Goal: Task Accomplishment & Management: Manage account settings

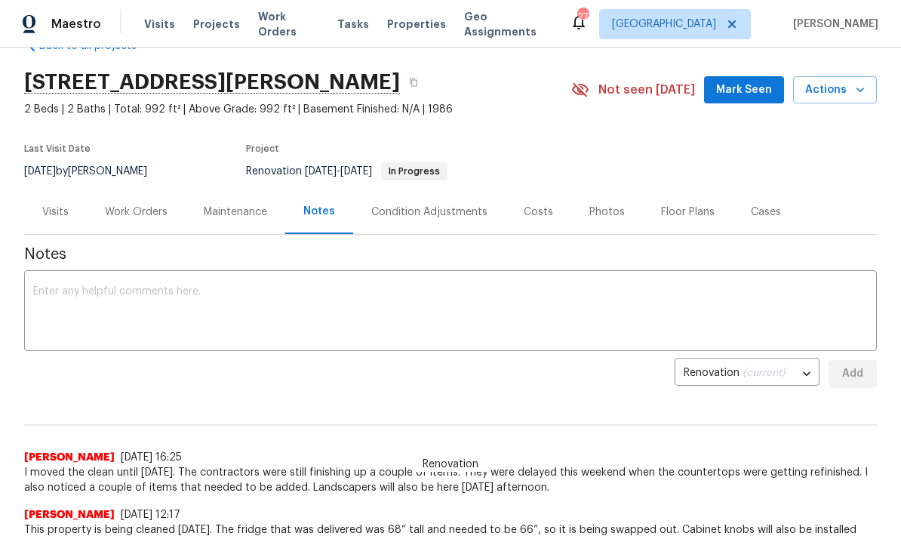
scroll to position [44, 0]
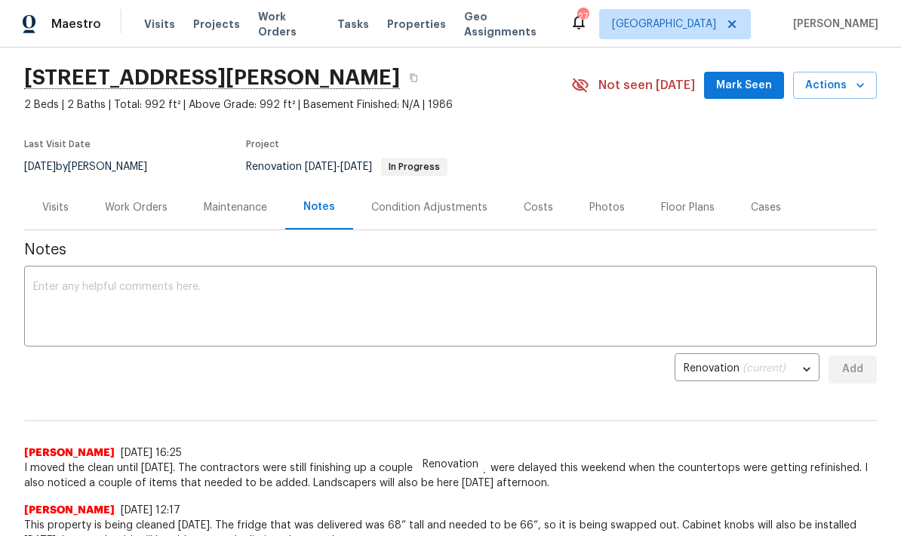
click at [156, 213] on div "Work Orders" at bounding box center [136, 207] width 63 height 15
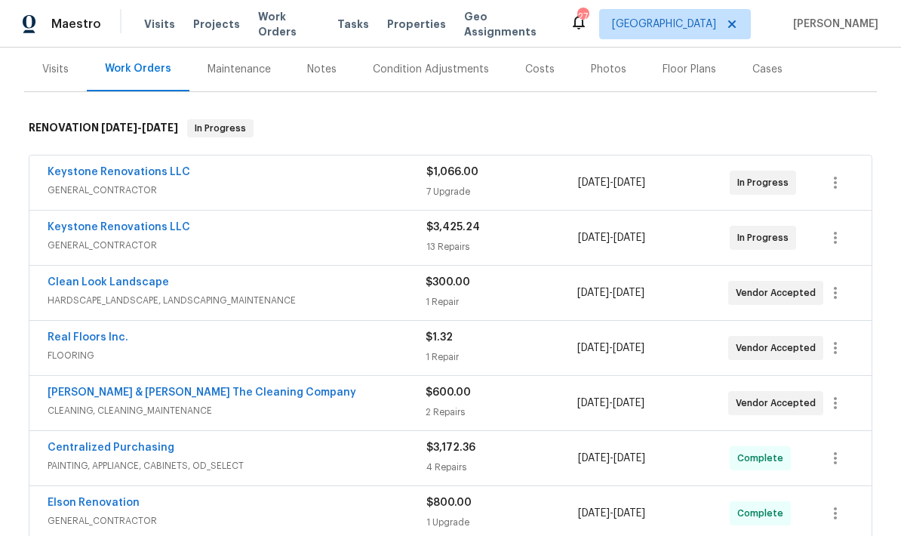
scroll to position [183, 0]
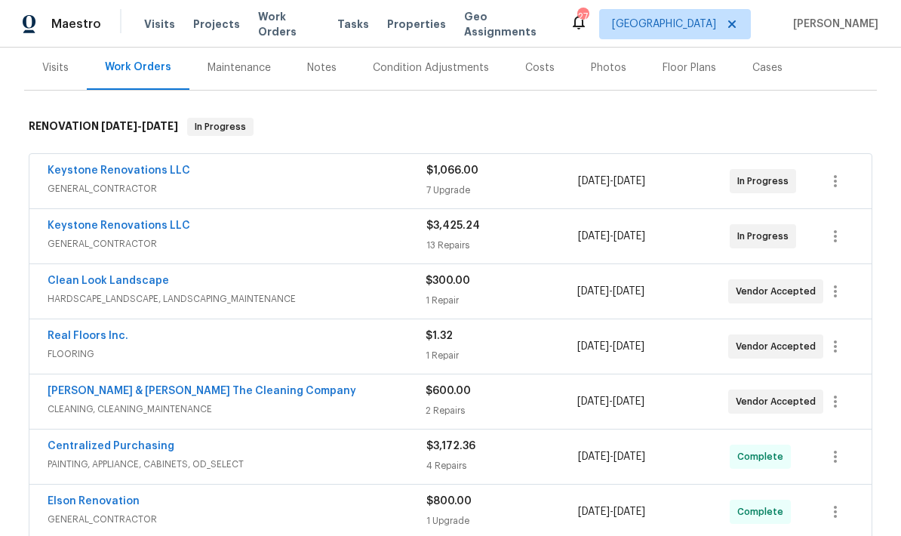
click at [481, 182] on div "$1,066.00 7 Upgrade" at bounding box center [502, 181] width 152 height 36
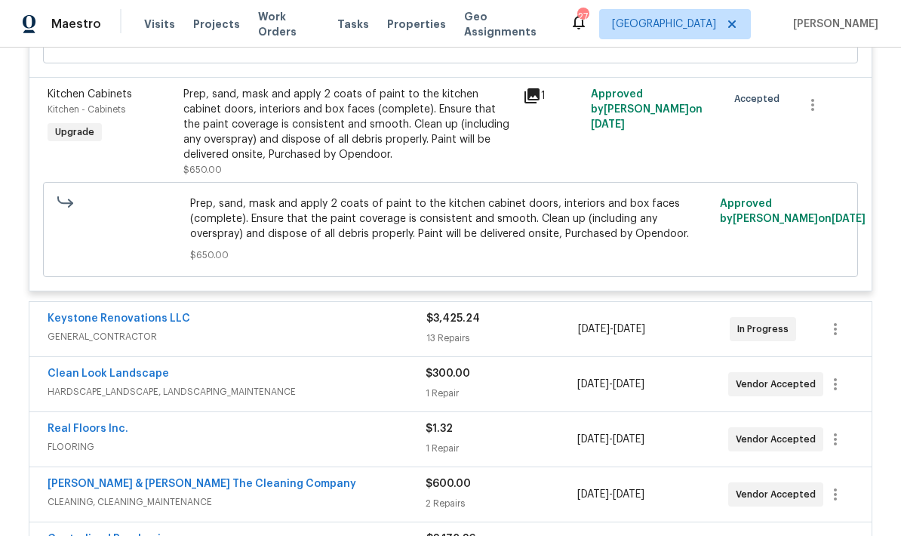
scroll to position [1549, 0]
click at [486, 342] on div "13 Repairs" at bounding box center [502, 338] width 152 height 15
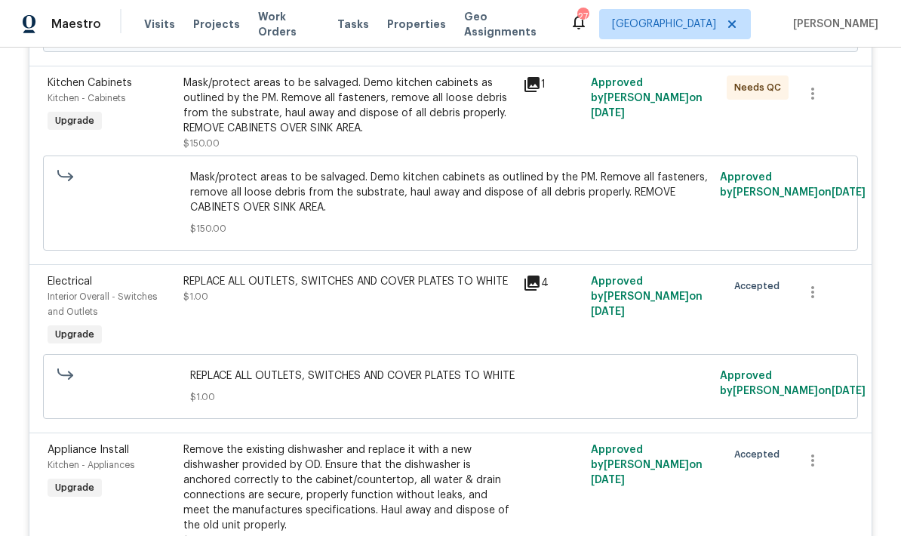
scroll to position [538, 0]
click at [365, 315] on div "REPLACE ALL OUTLETS, SWITCHES AND COVER PLATES TO WHITE $1.00" at bounding box center [349, 312] width 340 height 85
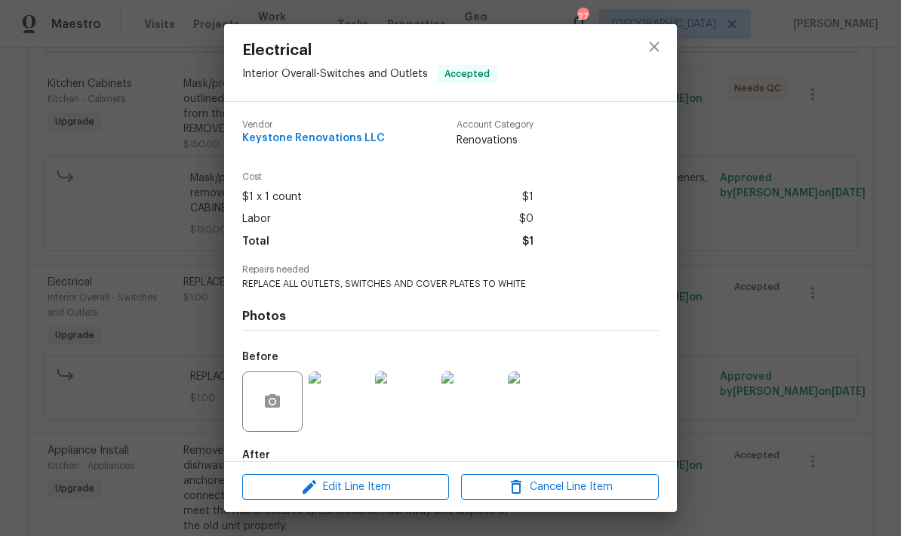
click at [381, 489] on span "Edit Line Item" at bounding box center [346, 487] width 198 height 19
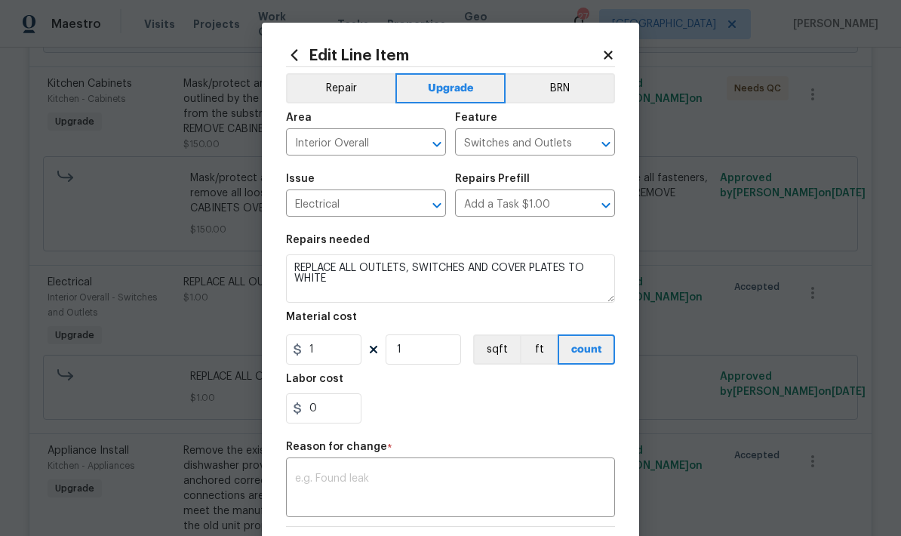
click at [613, 46] on div "Edit Line Item Repair Upgrade BRN Area Interior Overall ​ Feature Switches and …" at bounding box center [450, 372] width 377 height 698
click at [605, 58] on icon at bounding box center [608, 55] width 8 height 8
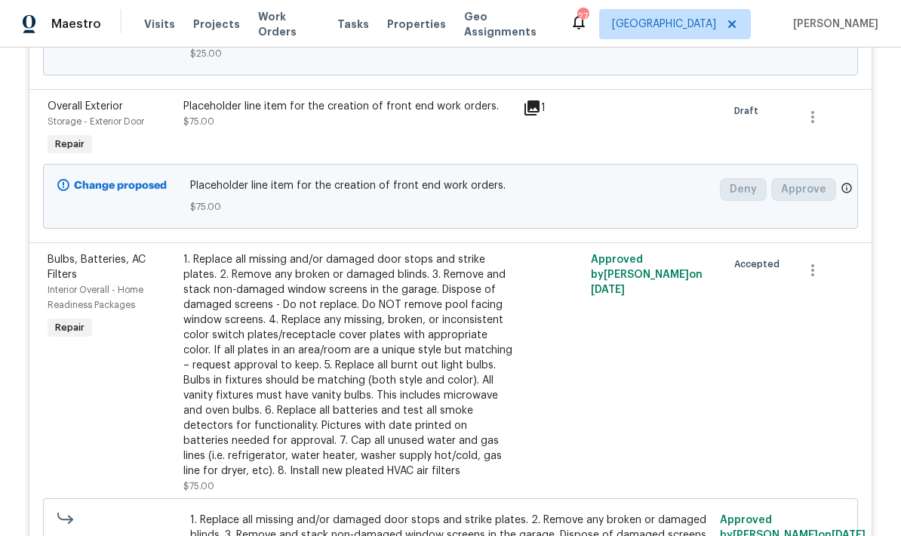
scroll to position [2516, 0]
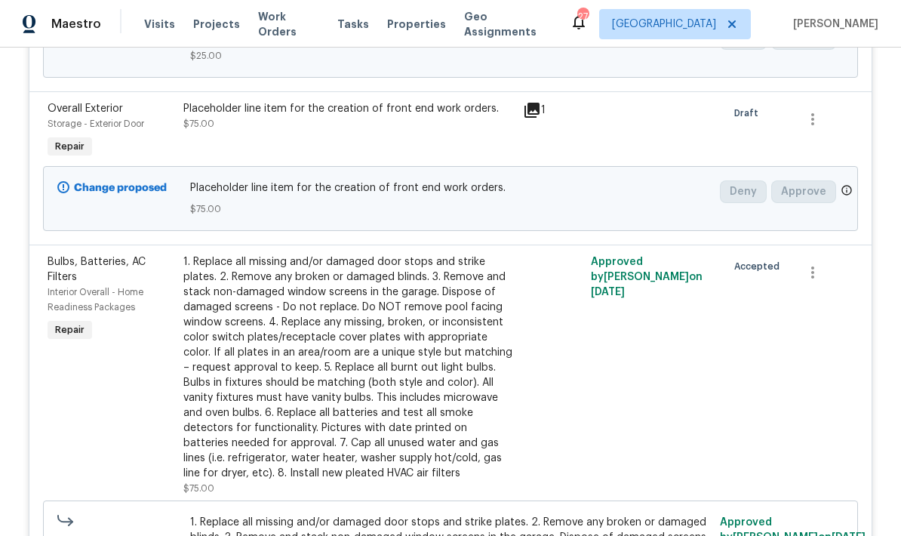
click at [455, 355] on div "1. Replace all missing and/or damaged door stops and strike plates. 2. Remove a…" at bounding box center [348, 367] width 330 height 226
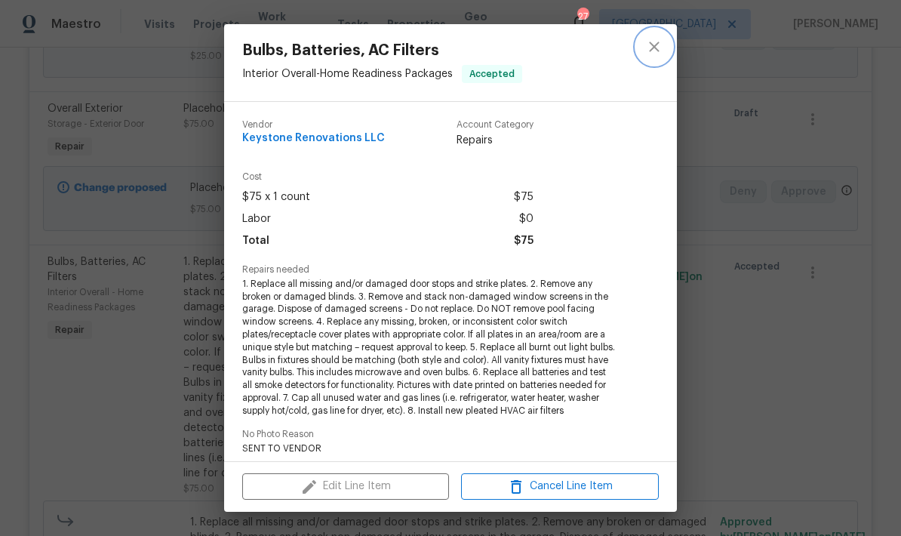
click at [650, 54] on icon "close" at bounding box center [654, 47] width 18 height 18
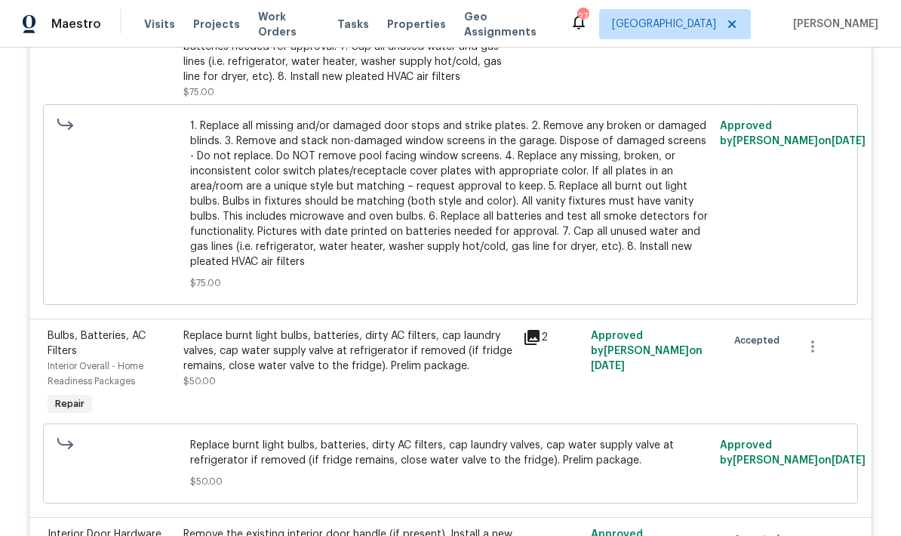
scroll to position [2920, 0]
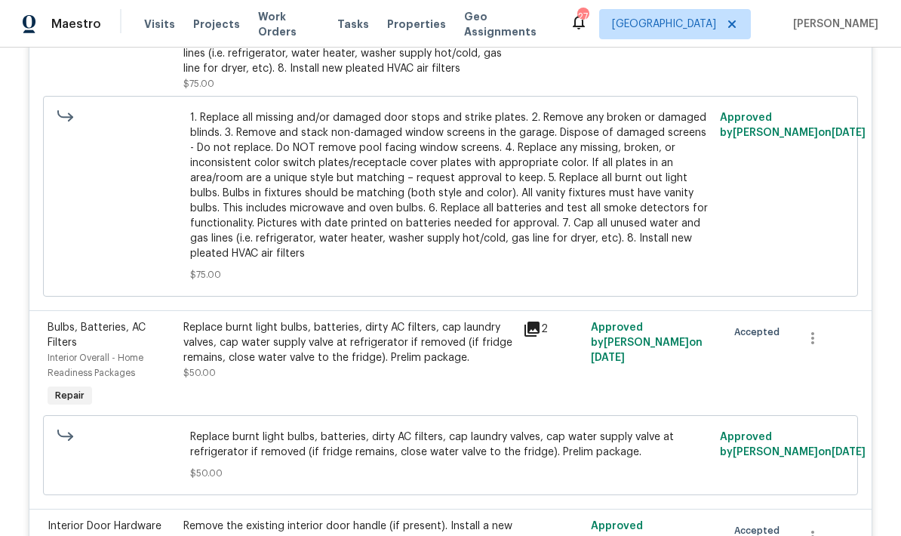
click at [301, 365] on div "Replace burnt light bulbs, batteries, dirty AC filters, cap laundry valves, cap…" at bounding box center [348, 342] width 330 height 45
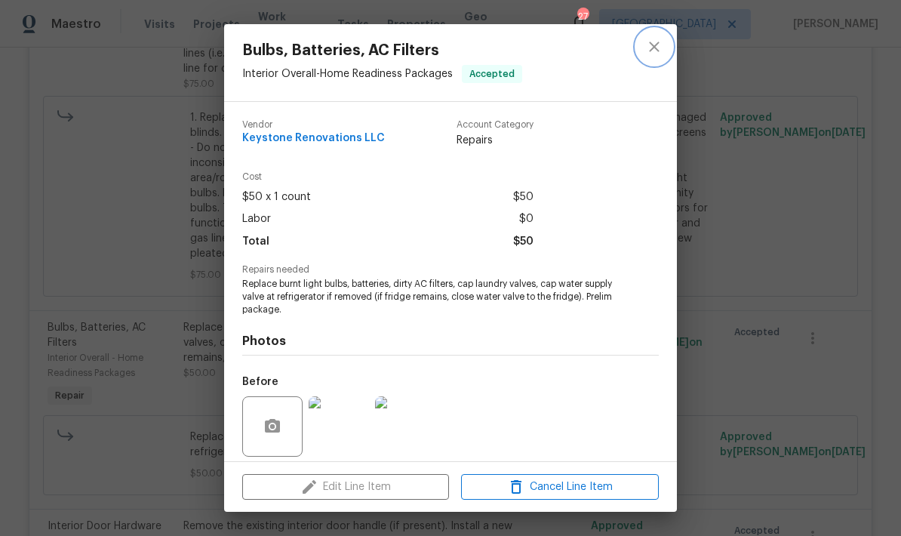
click at [652, 44] on icon "close" at bounding box center [654, 46] width 10 height 10
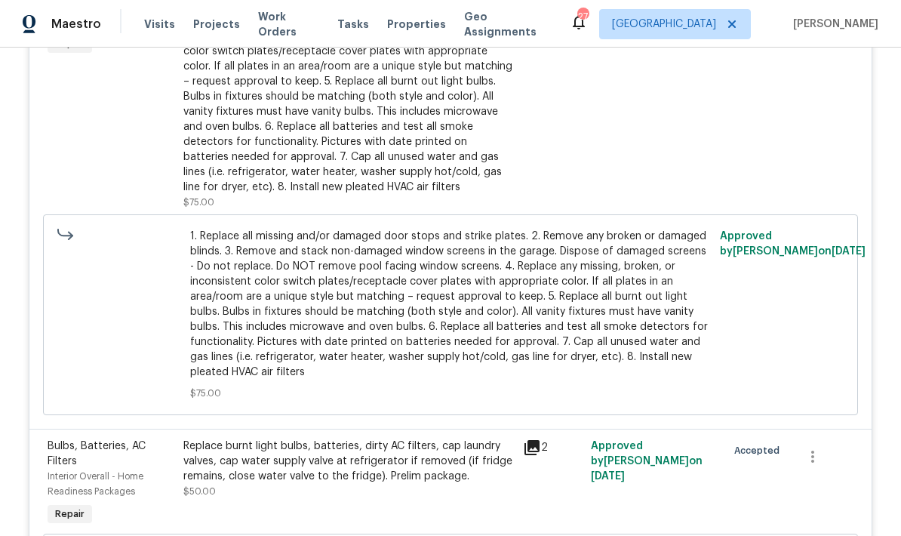
scroll to position [2792, 0]
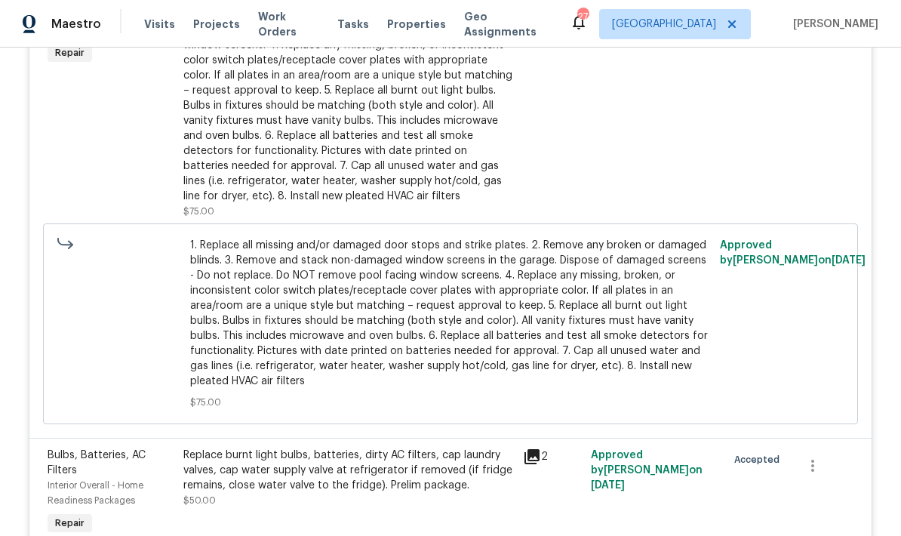
click at [434, 164] on div "1. Replace all missing and/or damaged door stops and strike plates. 2. Remove a…" at bounding box center [348, 90] width 330 height 226
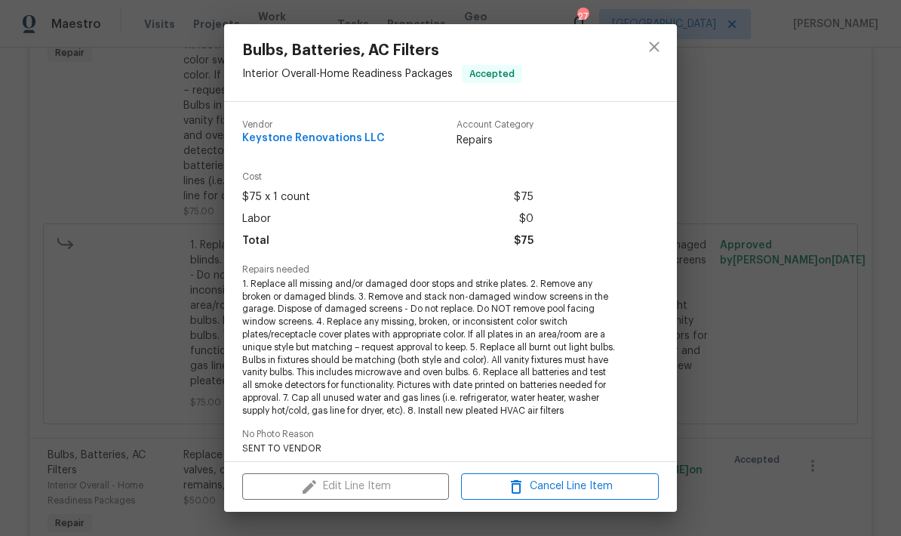
scroll to position [0, 0]
click at [646, 57] on button "close" at bounding box center [654, 47] width 36 height 36
